Goal: Navigation & Orientation: Find specific page/section

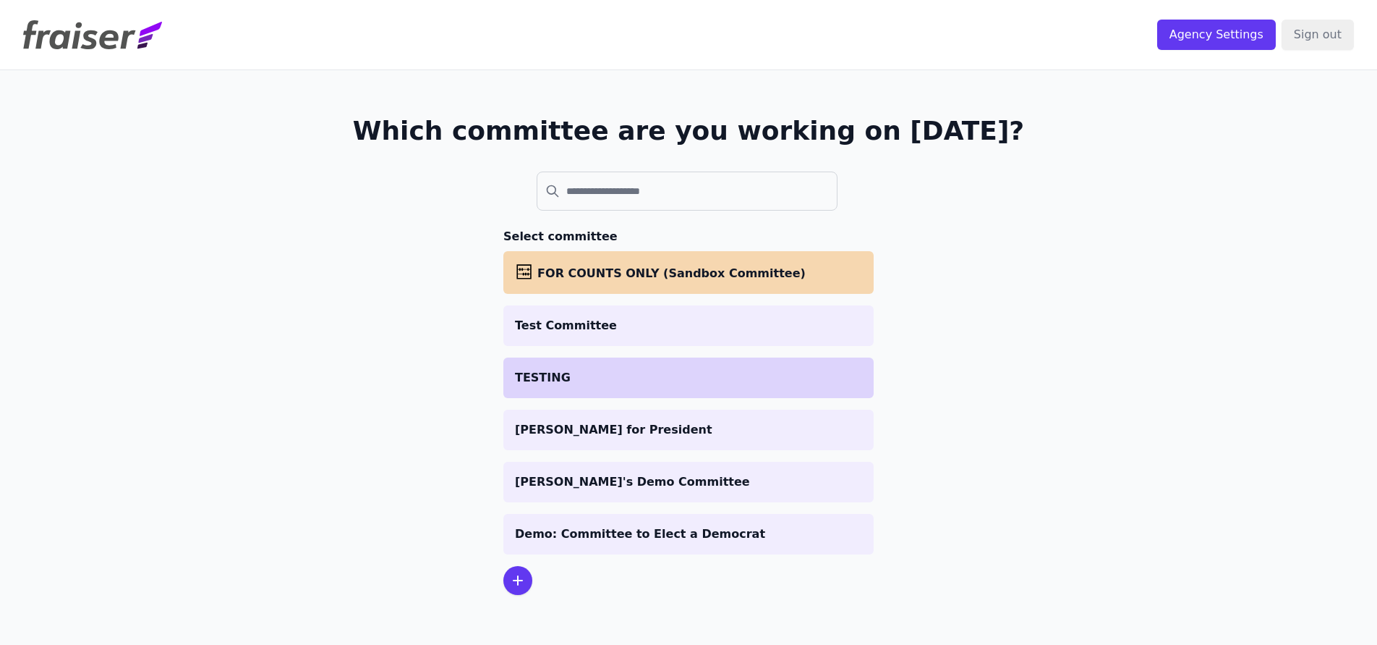
click at [784, 371] on p "TESTING" at bounding box center [688, 377] width 347 height 17
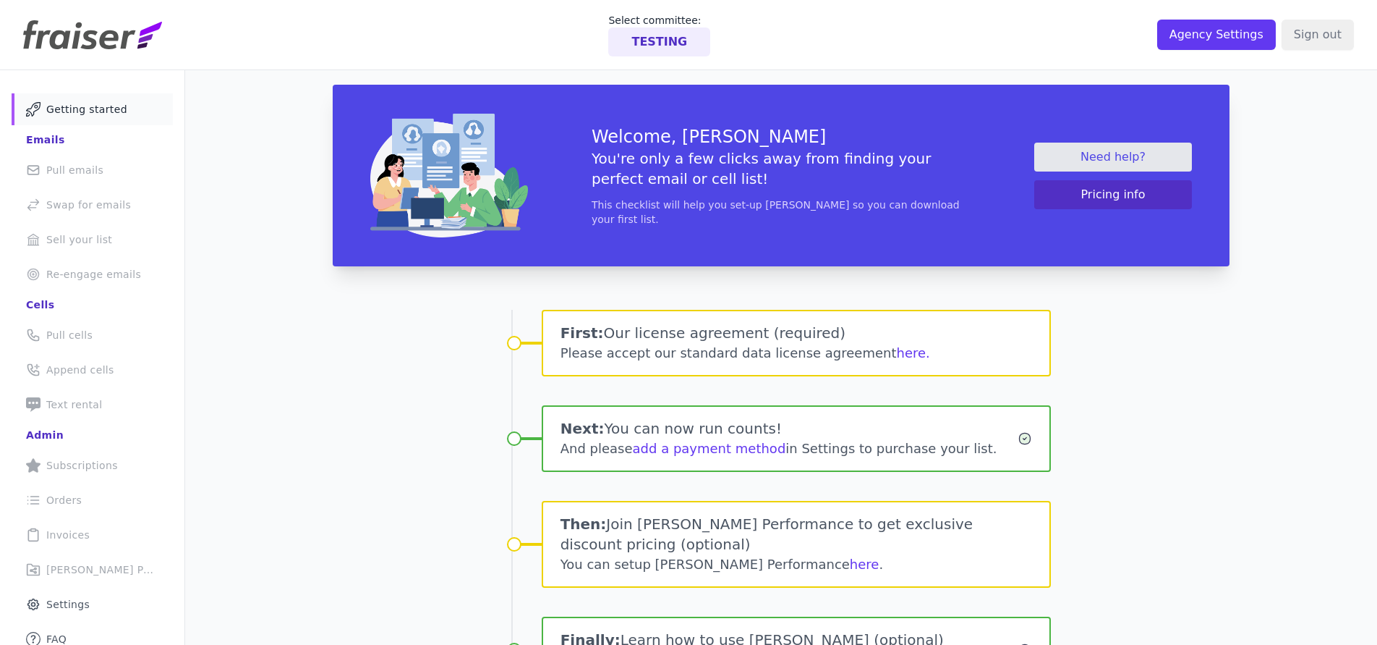
click at [88, 399] on li "Phone Icon with a plus sign Outline of a phone with a plus sign Text rental" at bounding box center [92, 404] width 161 height 32
click at [86, 407] on li "Phone Icon with a plus sign Outline of a phone with a plus sign Text rental" at bounding box center [92, 404] width 161 height 32
click at [116, 43] on img at bounding box center [92, 34] width 139 height 29
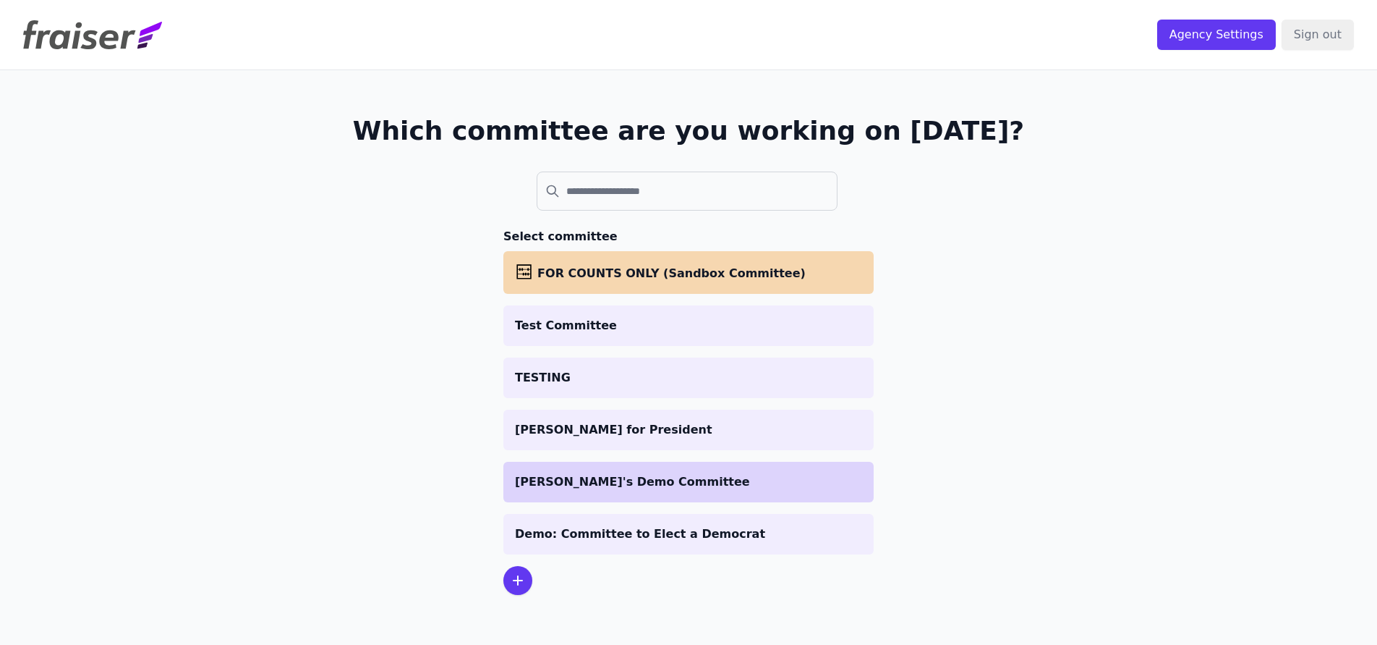
click at [624, 486] on p "[PERSON_NAME]'s Demo Committee" at bounding box center [688, 481] width 347 height 17
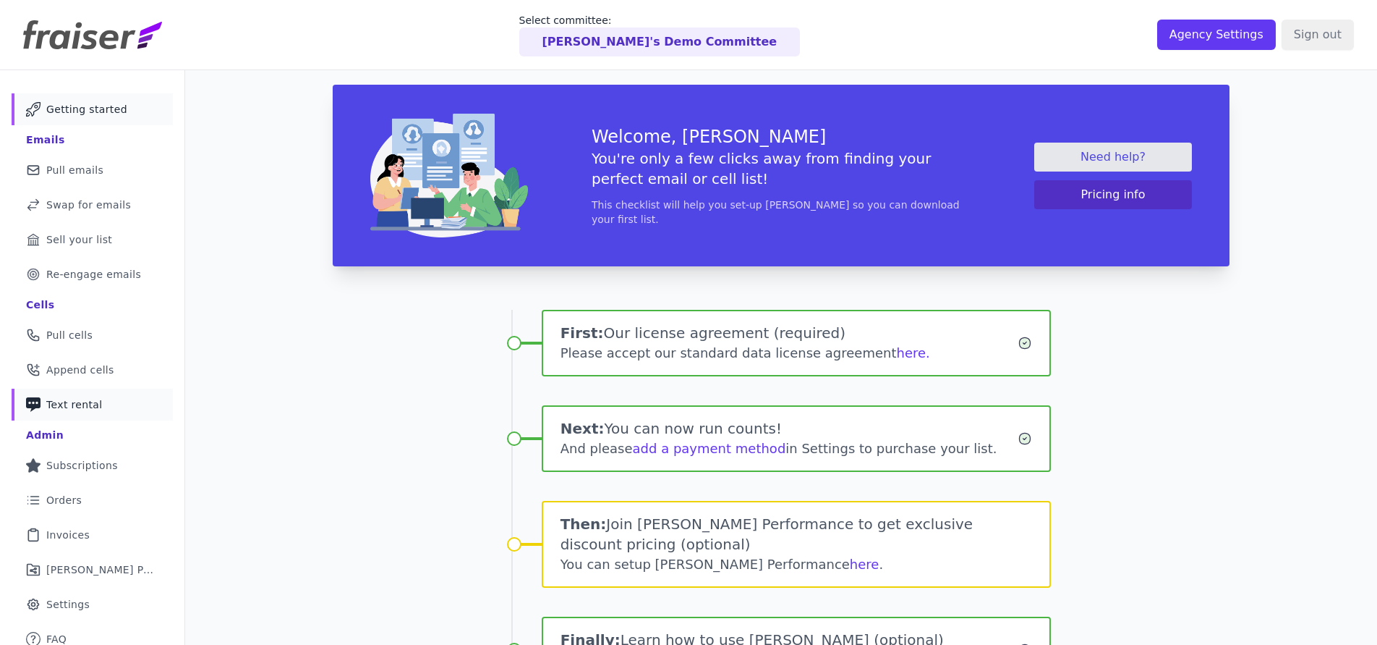
click at [102, 415] on link "Phone Icon with a plus sign Outline of a phone with a plus sign Text rental" at bounding box center [92, 404] width 161 height 32
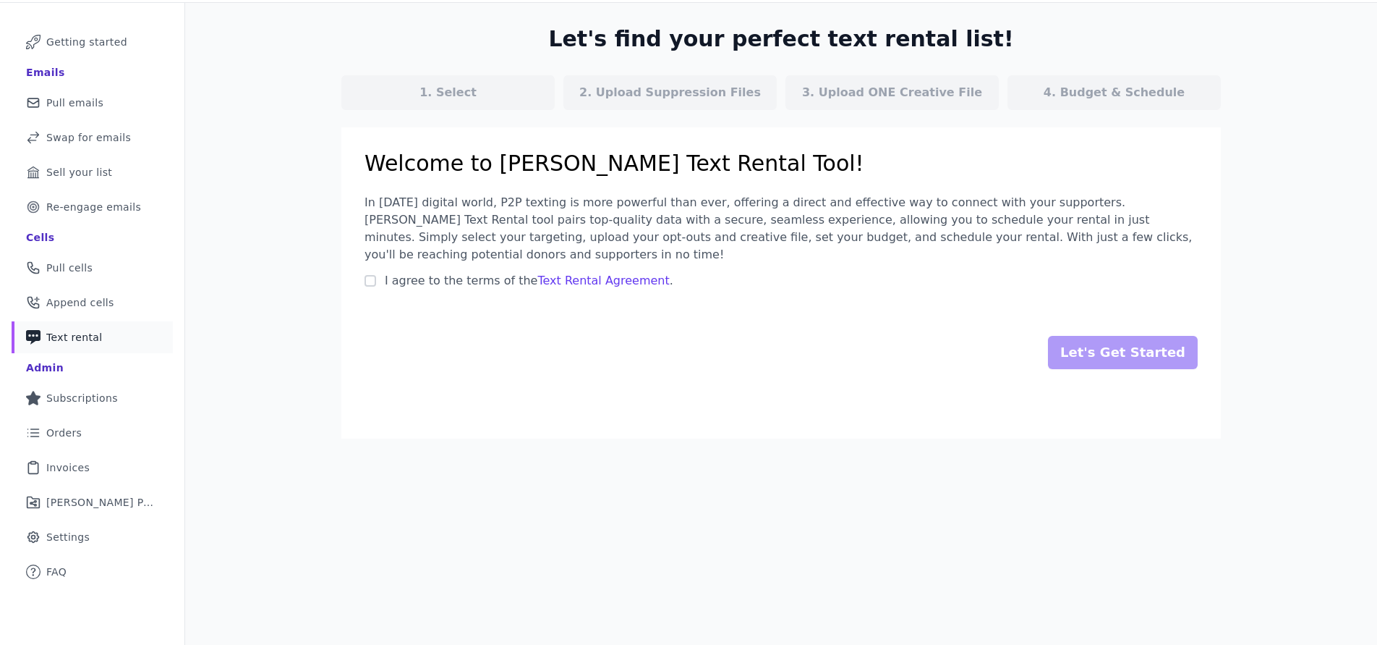
scroll to position [70, 0]
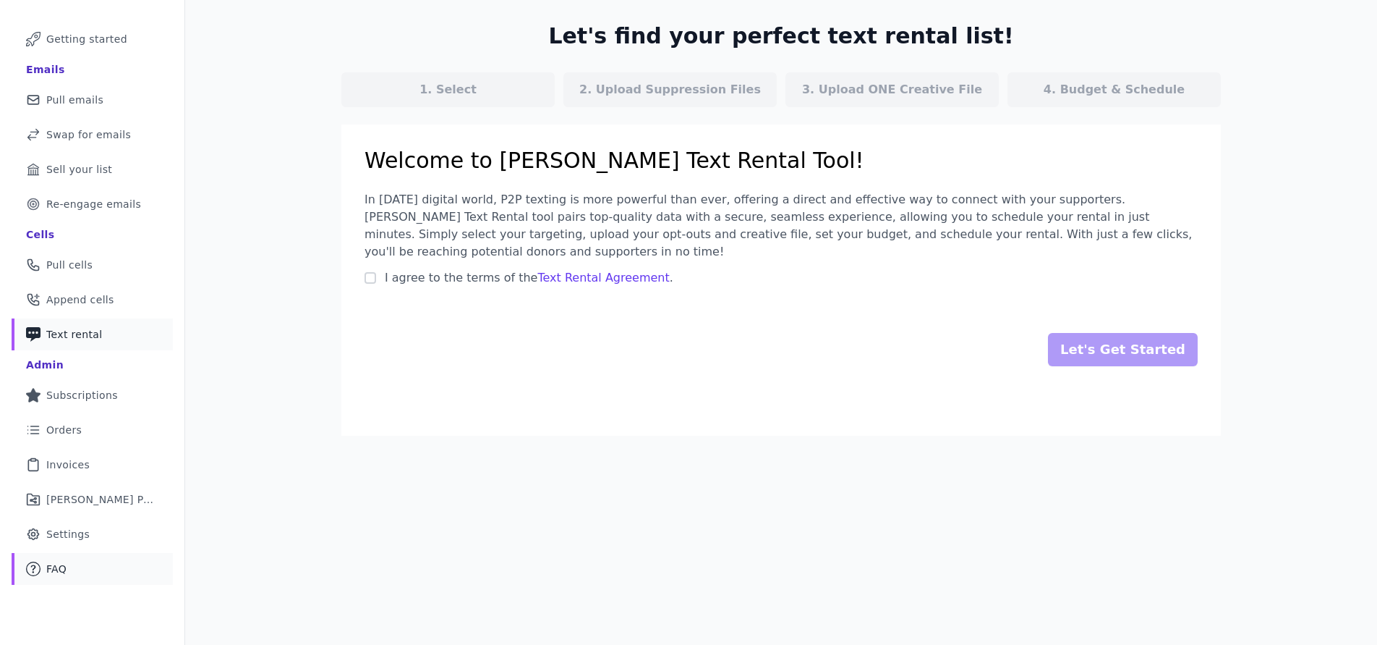
click at [92, 569] on link "Mail Icon Outline of a question FAQ" at bounding box center [92, 569] width 161 height 32
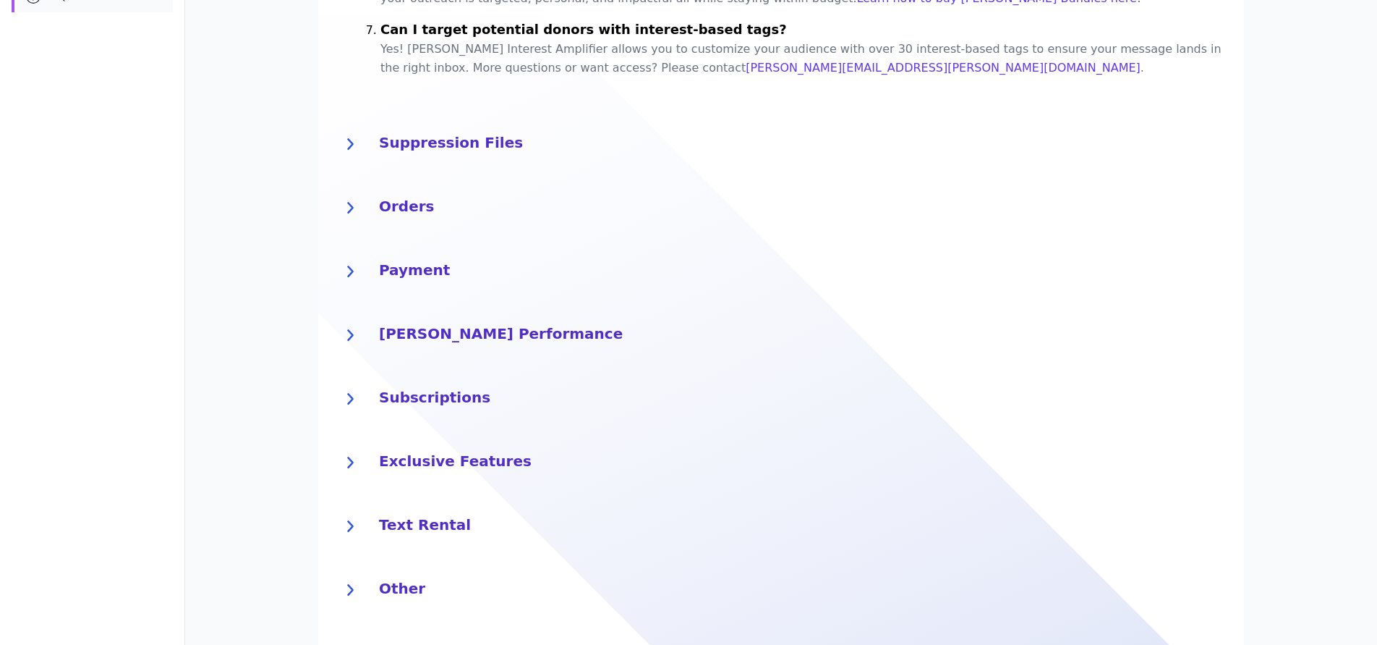
scroll to position [654, 0]
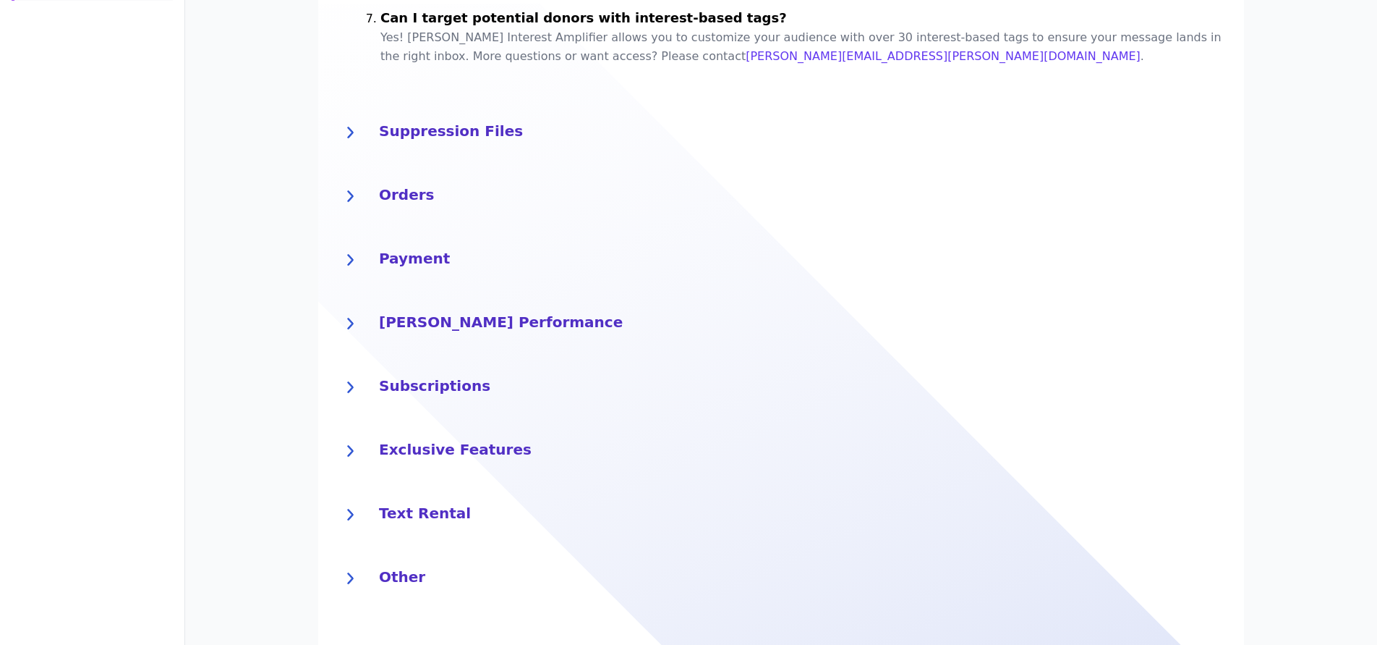
click at [409, 511] on h4 "Text Rental" at bounding box center [803, 511] width 848 height 23
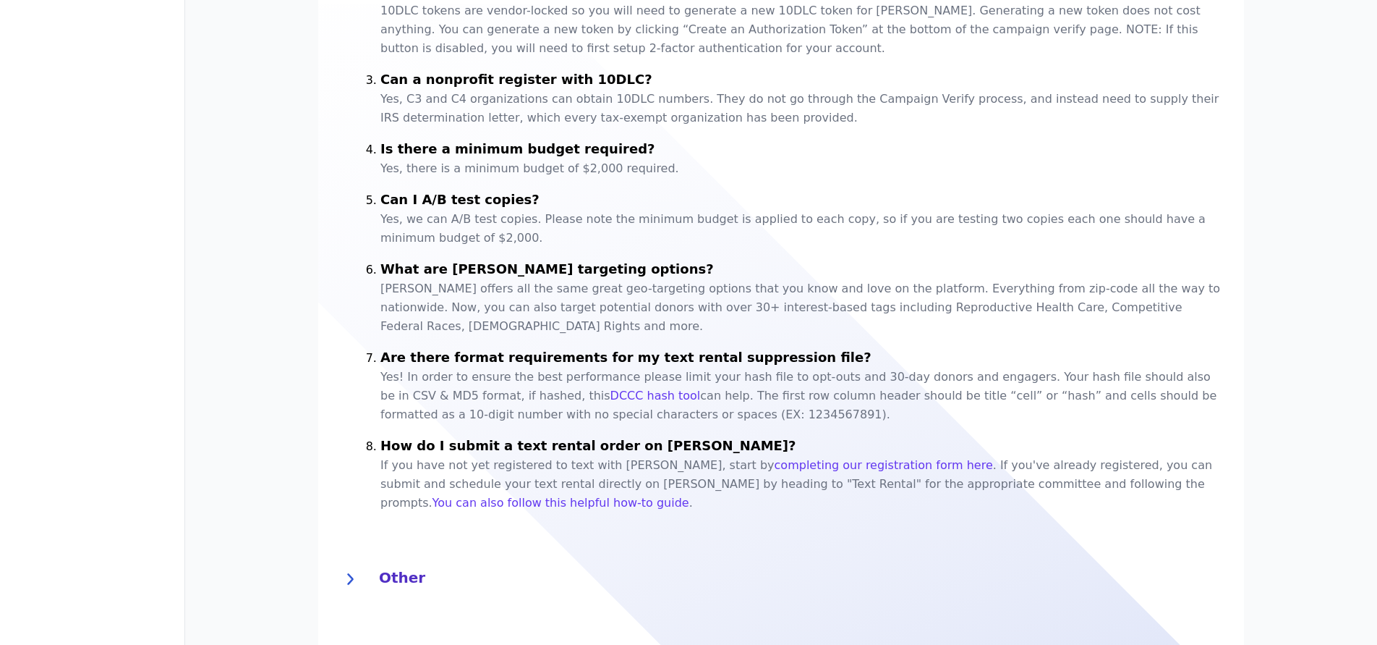
scroll to position [1448, 0]
